Goal: Task Accomplishment & Management: Use online tool/utility

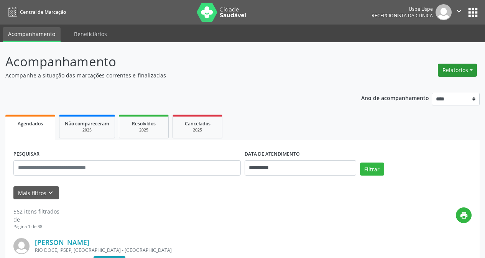
click at [466, 76] on button "Relatórios" at bounding box center [457, 70] width 39 height 13
click at [427, 85] on link "Agendamentos" at bounding box center [435, 86] width 82 height 11
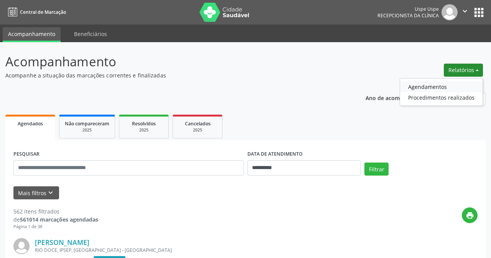
select select "*"
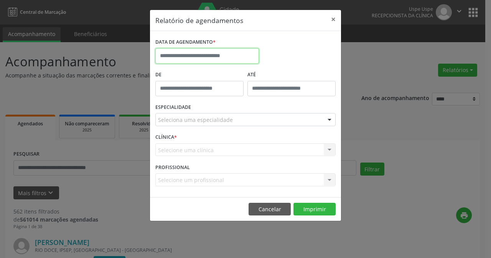
click at [201, 53] on input "text" at bounding box center [207, 55] width 104 height 15
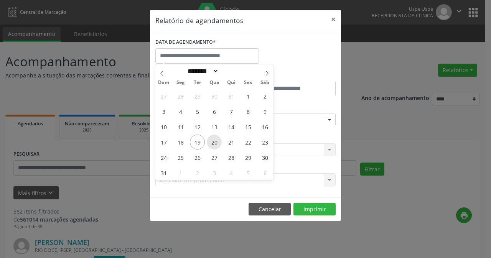
click at [219, 140] on span "20" at bounding box center [214, 142] width 15 height 15
type input "**********"
click at [221, 139] on span "20" at bounding box center [214, 142] width 15 height 15
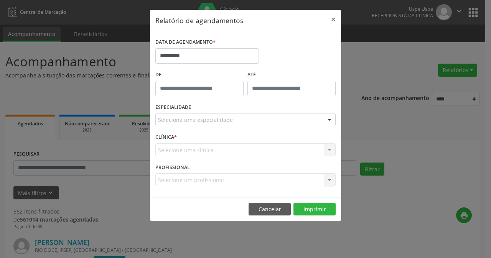
click at [294, 122] on div "Seleciona uma especialidade" at bounding box center [245, 119] width 180 height 13
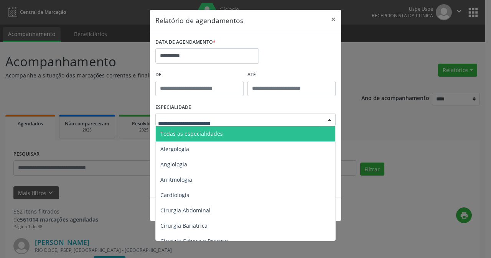
click at [270, 130] on span "Todas as especialidades" at bounding box center [246, 133] width 181 height 15
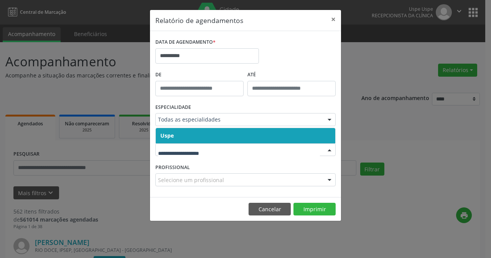
click at [206, 129] on span "Uspe" at bounding box center [246, 135] width 180 height 15
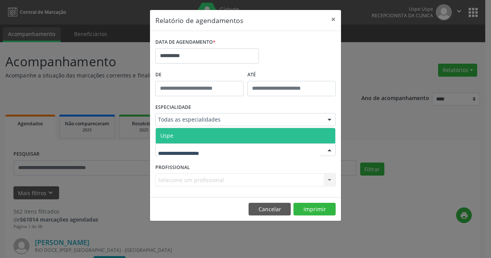
click at [204, 134] on span "Uspe" at bounding box center [246, 135] width 180 height 15
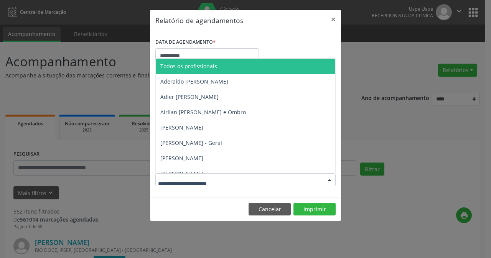
click at [257, 182] on div at bounding box center [245, 179] width 180 height 13
drag, startPoint x: 244, startPoint y: 67, endPoint x: 243, endPoint y: 79, distance: 11.9
click at [244, 67] on span "Todos os profissionais" at bounding box center [262, 66] width 212 height 15
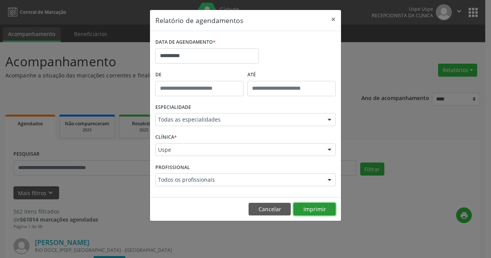
click at [310, 208] on button "Imprimir" at bounding box center [314, 209] width 42 height 13
